Goal: Communication & Community: Answer question/provide support

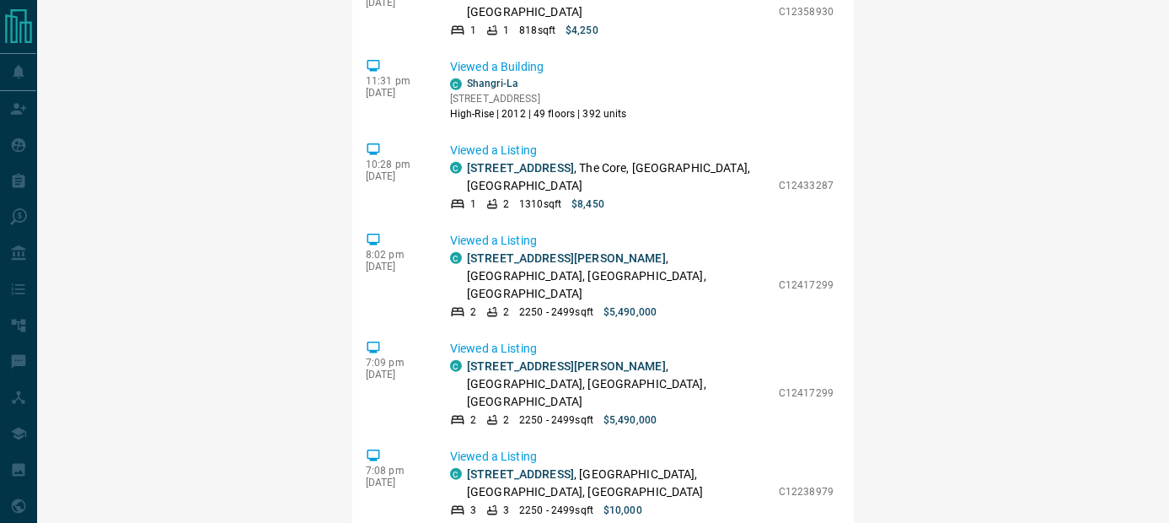
scroll to position [1630, 0]
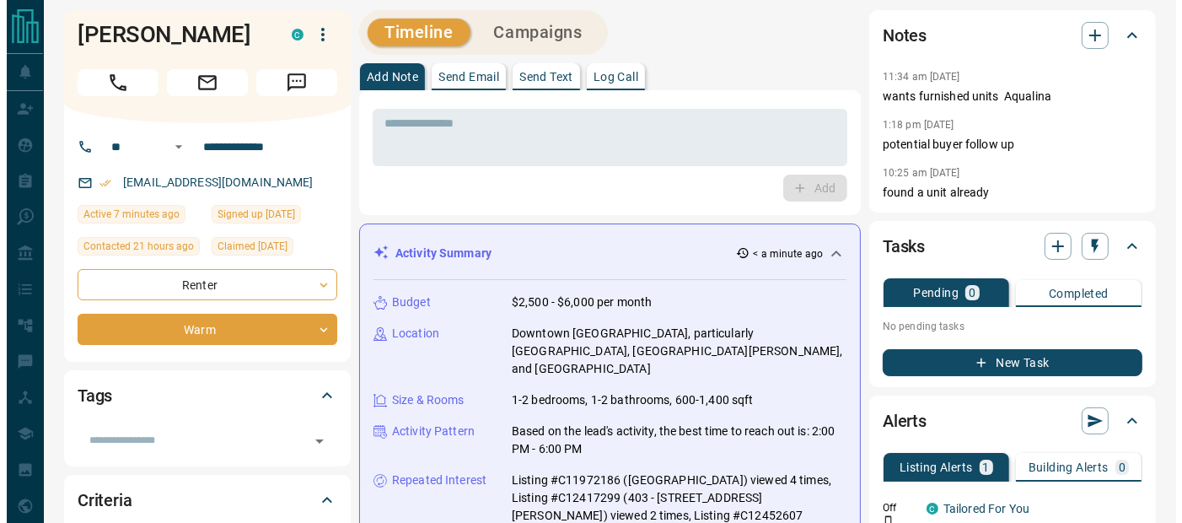
scroll to position [0, 0]
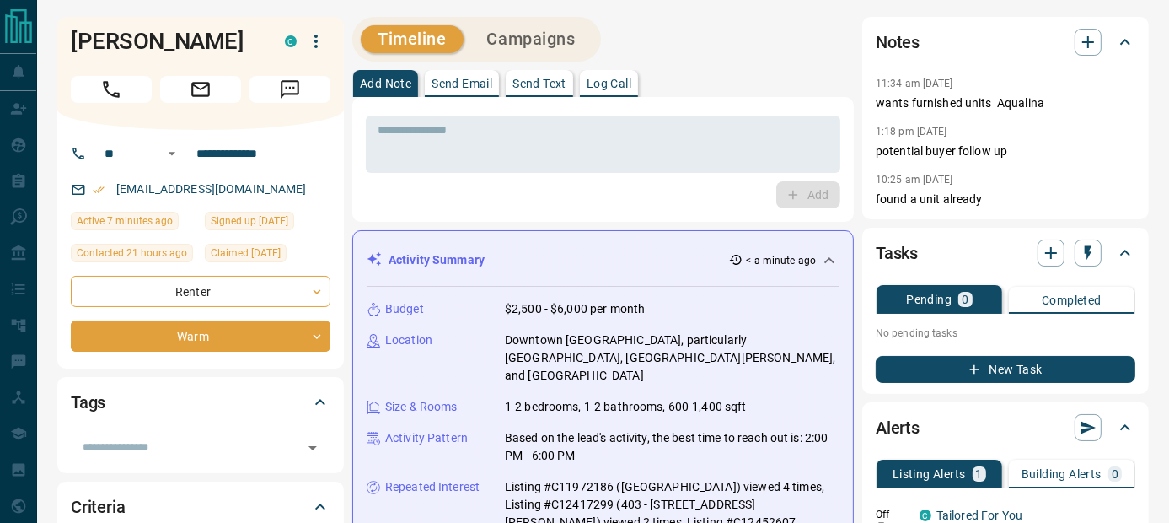
drag, startPoint x: 546, startPoint y: 80, endPoint x: 527, endPoint y: 100, distance: 28.0
click at [546, 80] on p "Send Text" at bounding box center [540, 84] width 54 height 12
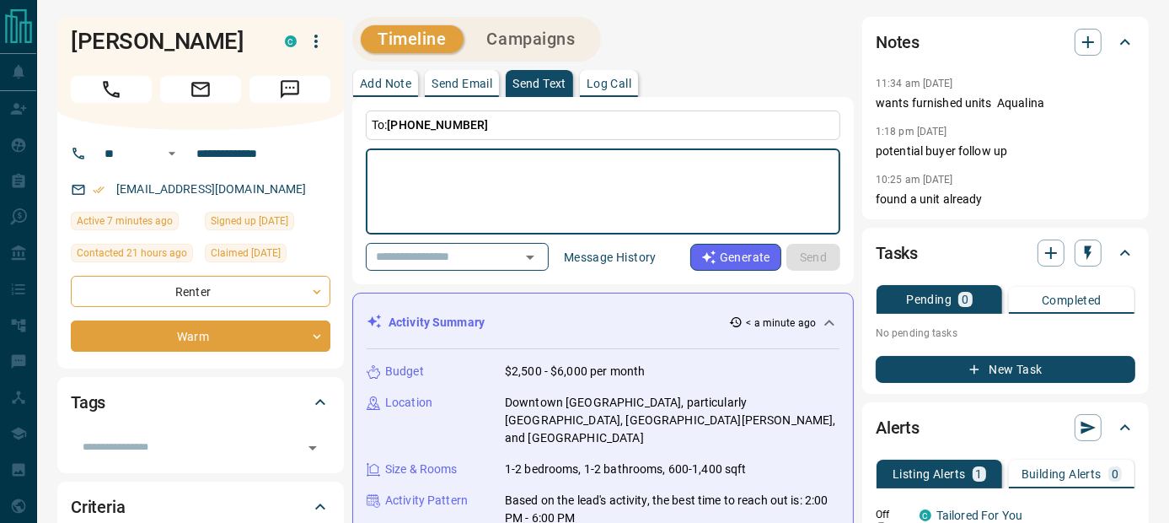
click at [475, 184] on textarea at bounding box center [603, 192] width 451 height 72
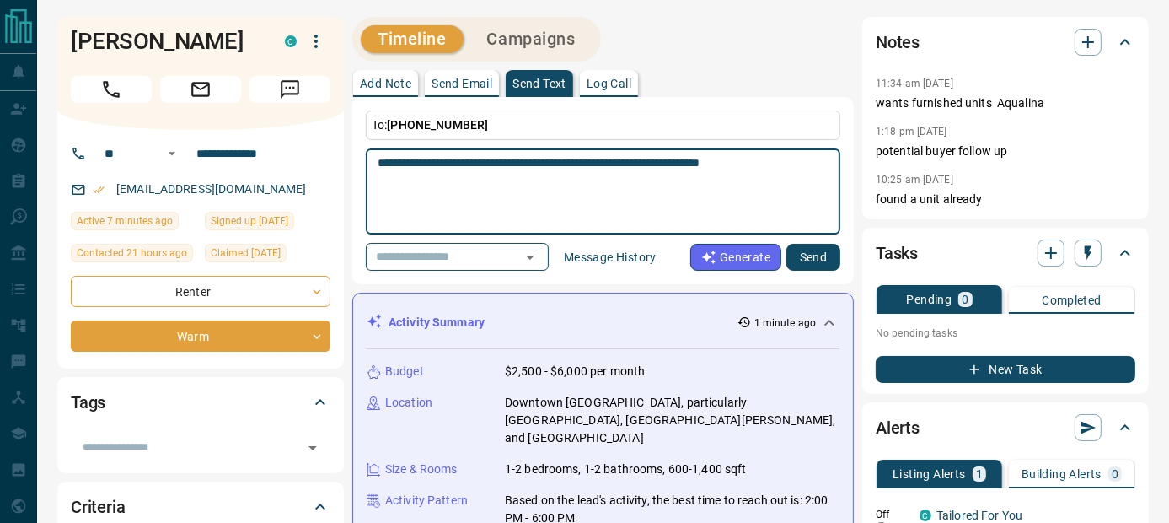
type textarea "**********"
click at [813, 261] on button "Send" at bounding box center [814, 257] width 54 height 27
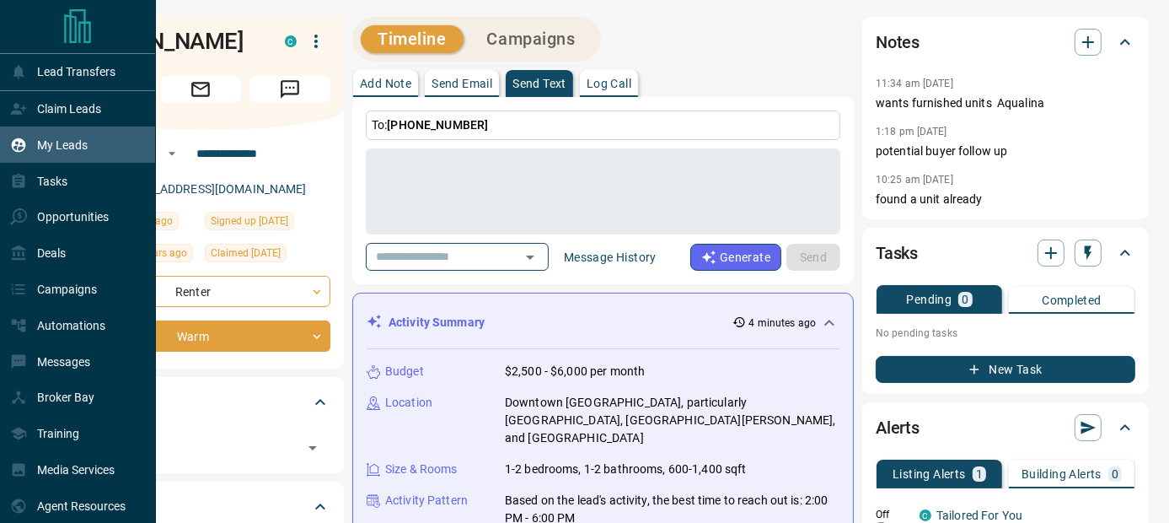
click at [73, 142] on p "My Leads" at bounding box center [62, 144] width 51 height 13
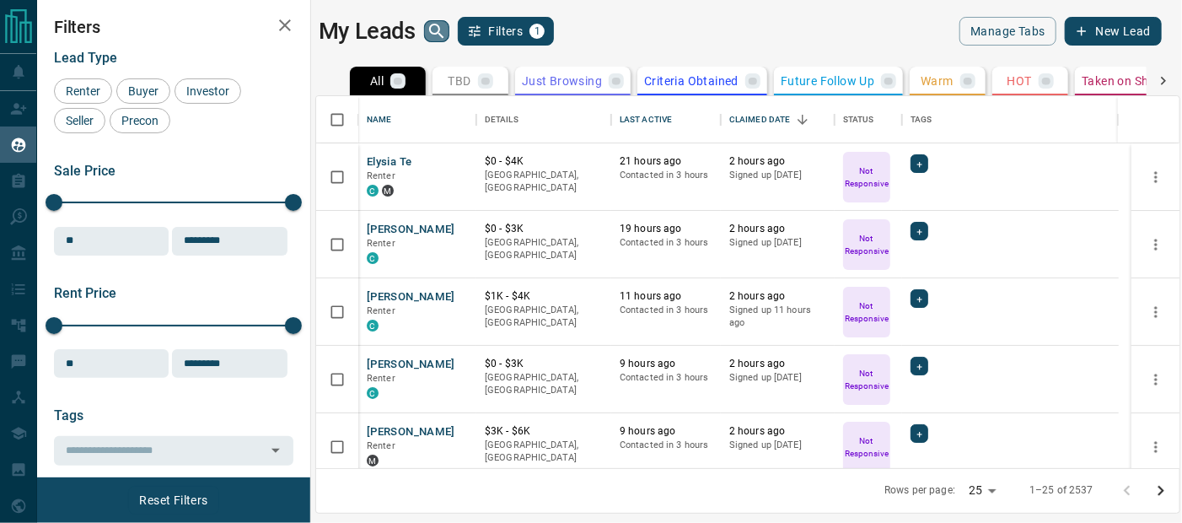
click at [438, 28] on icon "search button" at bounding box center [436, 31] width 14 height 14
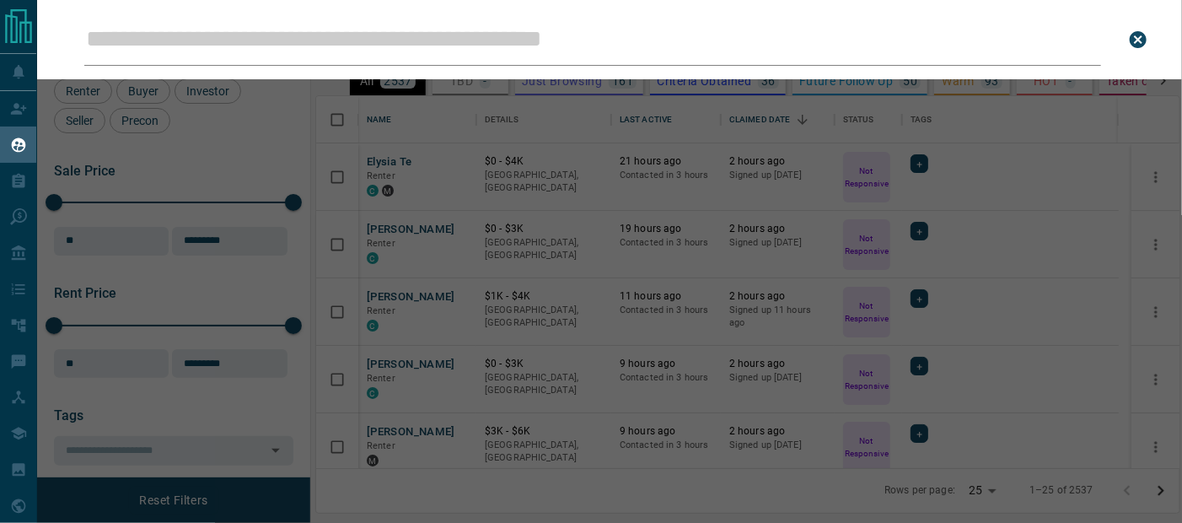
scroll to position [359, 851]
click at [428, 45] on input "Leads Search Bar" at bounding box center [592, 39] width 1017 height 52
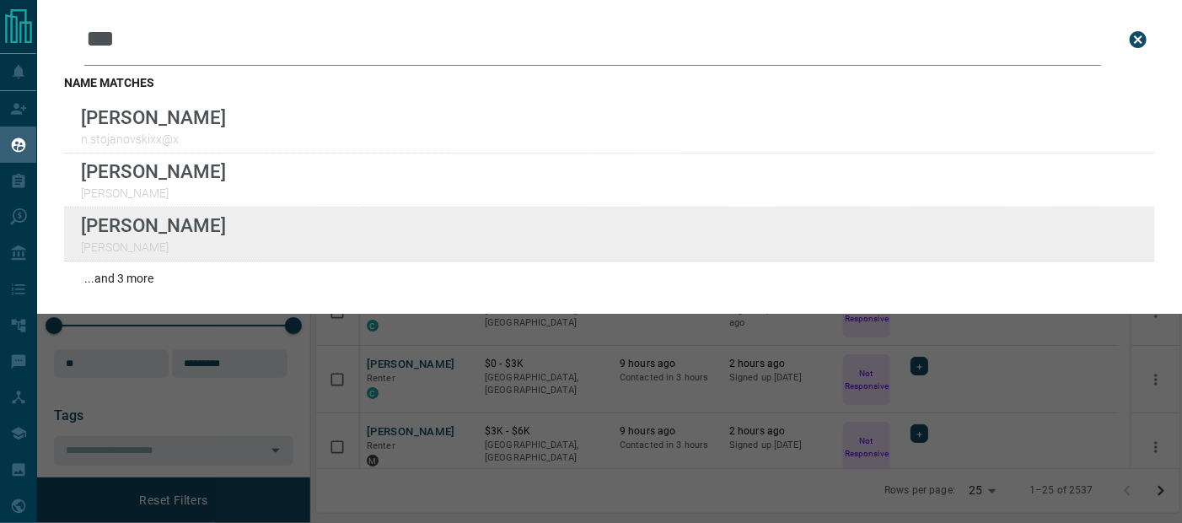
type input "***"
